Goal: Find contact information: Find contact information

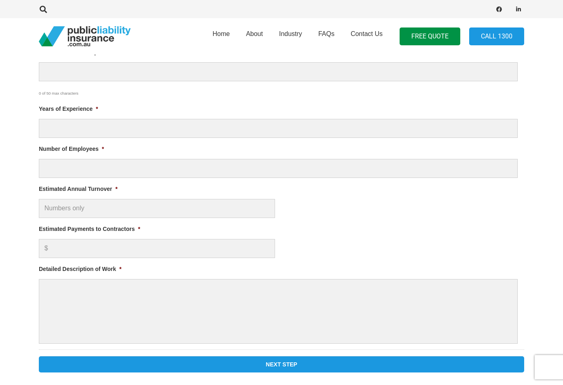
scroll to position [0, 10]
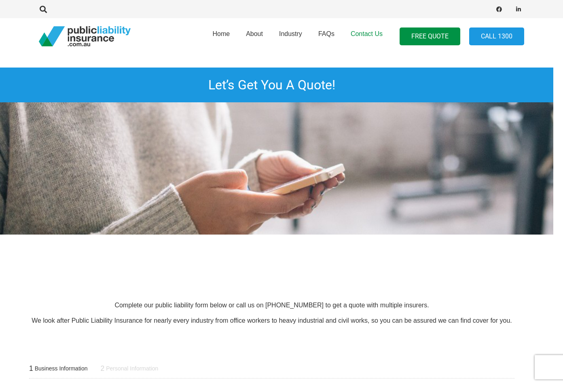
click at [354, 20] on link "Contact Us" at bounding box center [366, 36] width 48 height 41
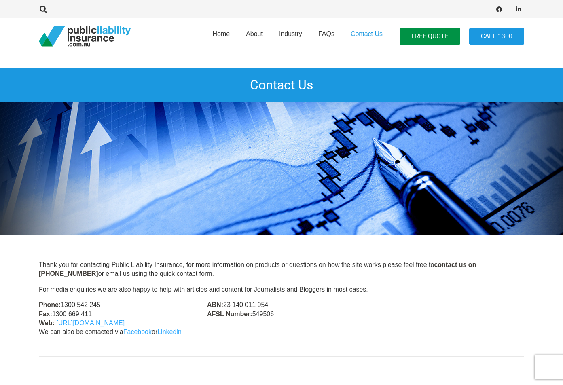
click at [137, 216] on img at bounding box center [281, 168] width 563 height 132
click at [260, 112] on img at bounding box center [281, 168] width 563 height 132
click at [22, 119] on img at bounding box center [281, 168] width 563 height 132
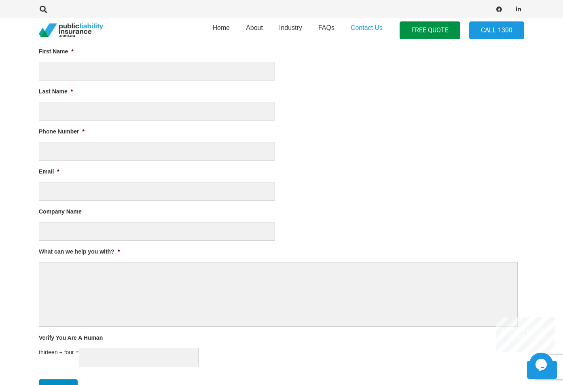
scroll to position [525, 0]
